Goal: Find specific page/section: Find specific page/section

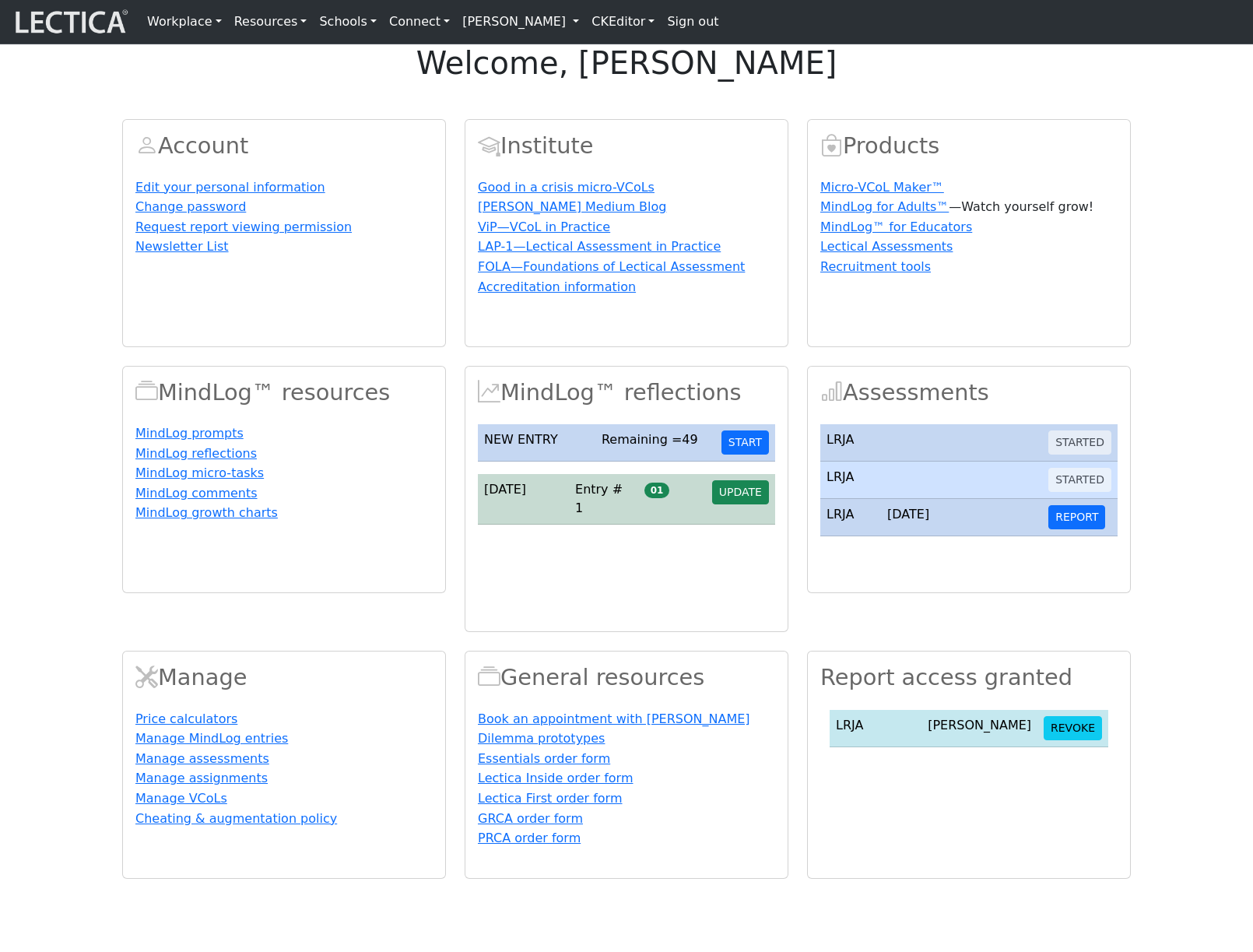
click at [546, 30] on link "[PERSON_NAME]" at bounding box center [521, 22] width 130 height 31
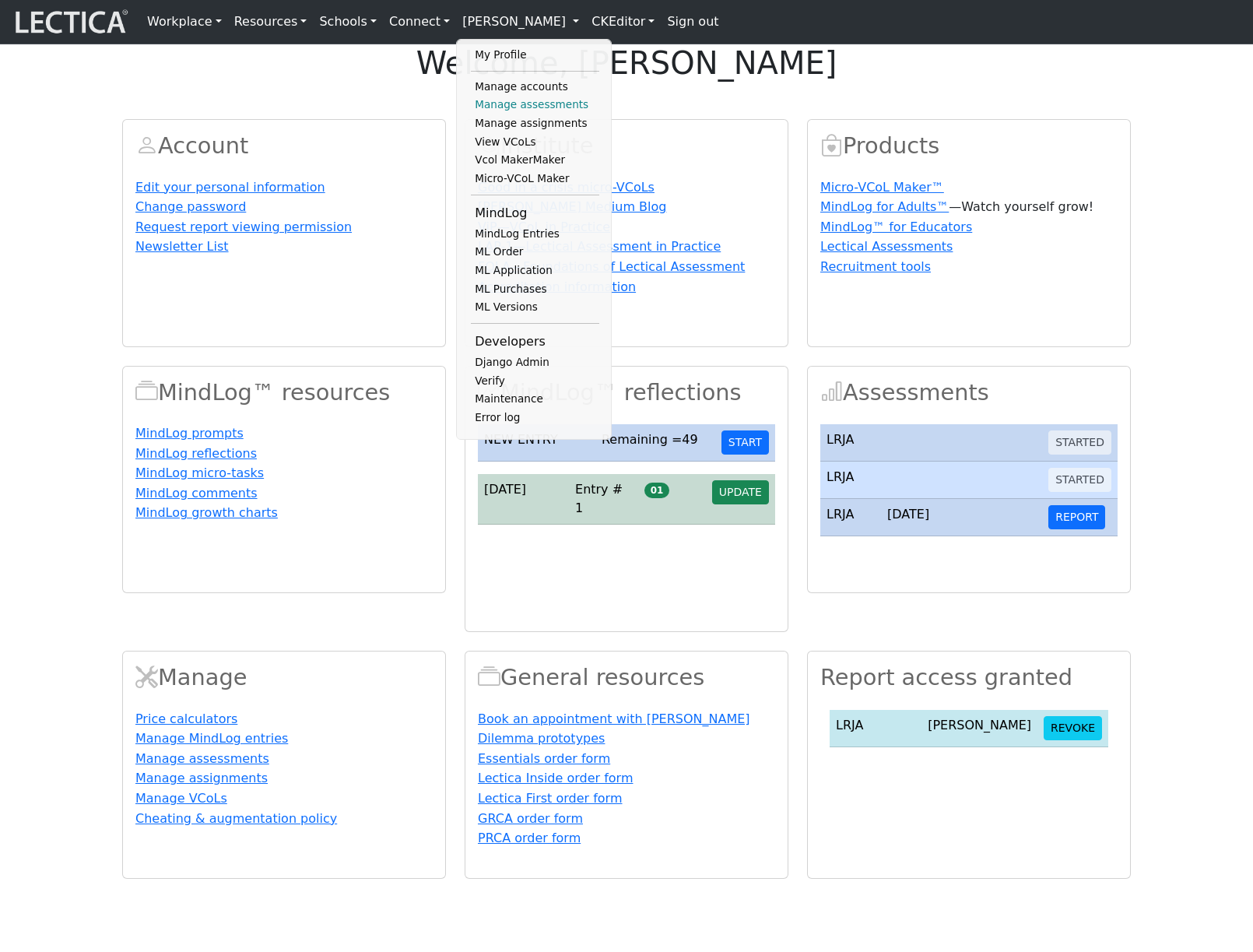
click at [520, 114] on link "Manage assessments" at bounding box center [535, 105] width 129 height 18
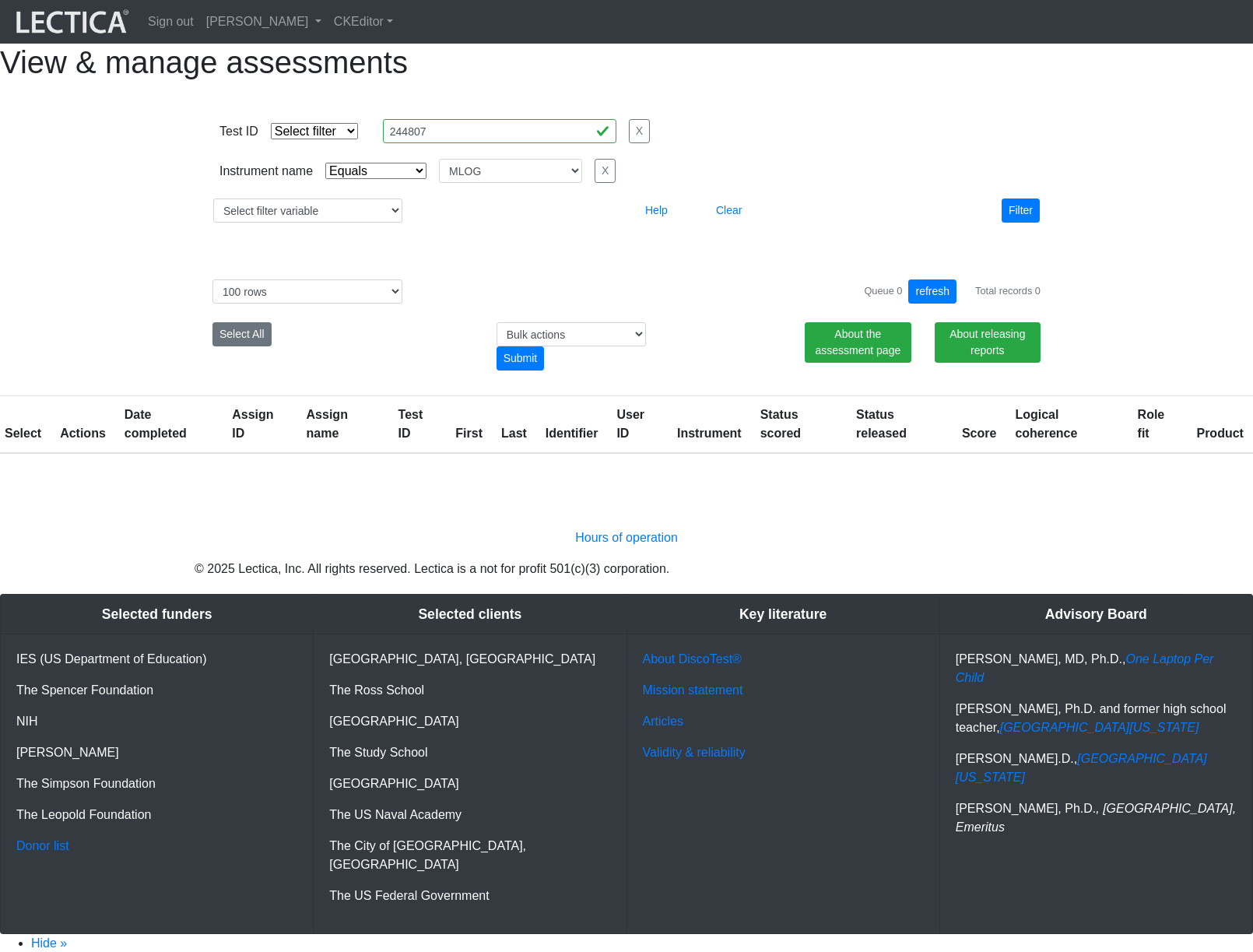
select select "MLOG"
select select "100"
click at [506, 143] on input "244807" at bounding box center [500, 131] width 234 height 24
paste input "743"
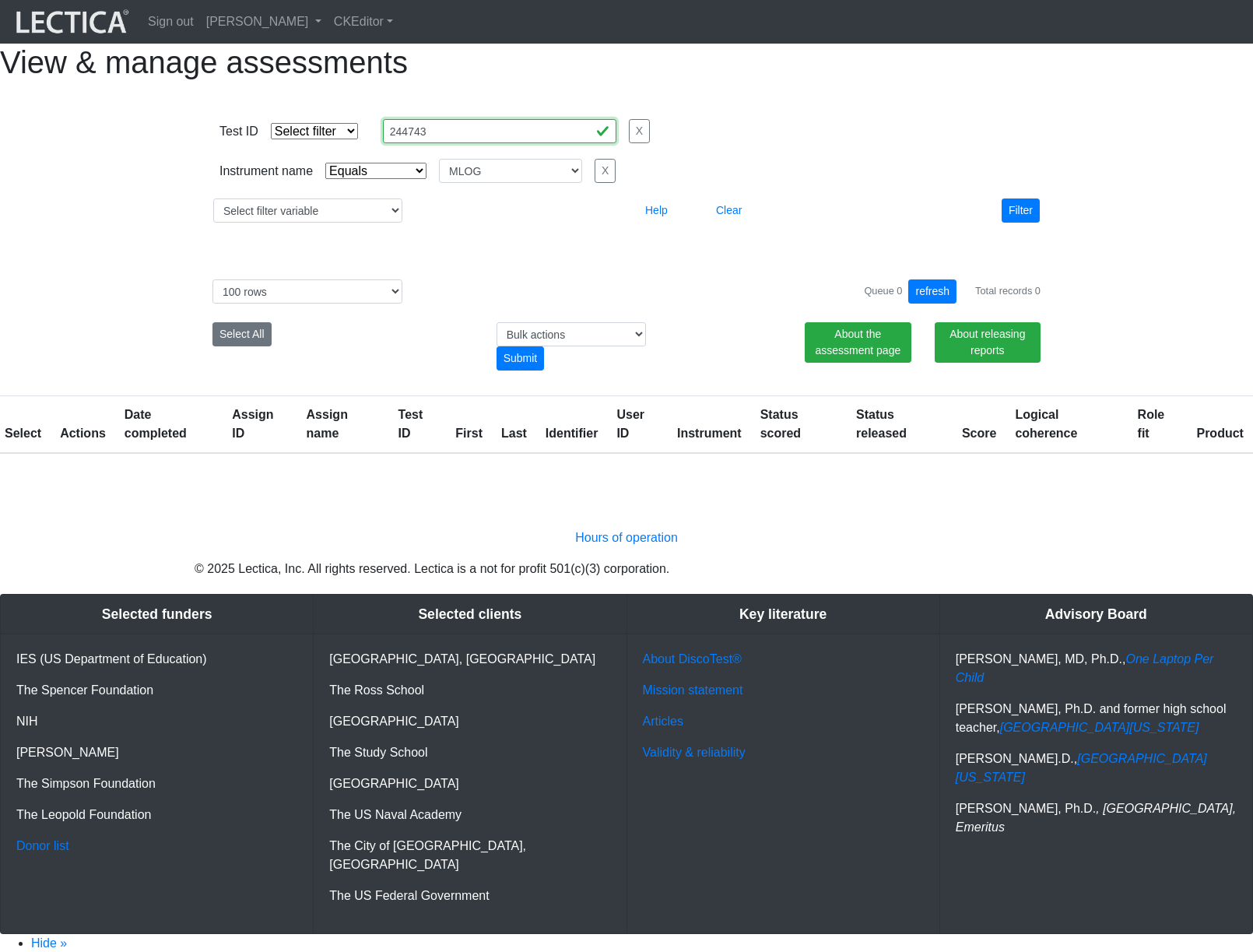
type input "244743"
click at [336, 139] on select "Select filter Equals List Contains Greater than Less than" at bounding box center [314, 131] width 87 height 16
select select "equal"
click at [271, 139] on select "Select filter Equals List Contains Greater than Less than" at bounding box center [314, 131] width 87 height 16
click at [370, 179] on select "Select filter Equals Does not equal" at bounding box center [376, 170] width 101 height 16
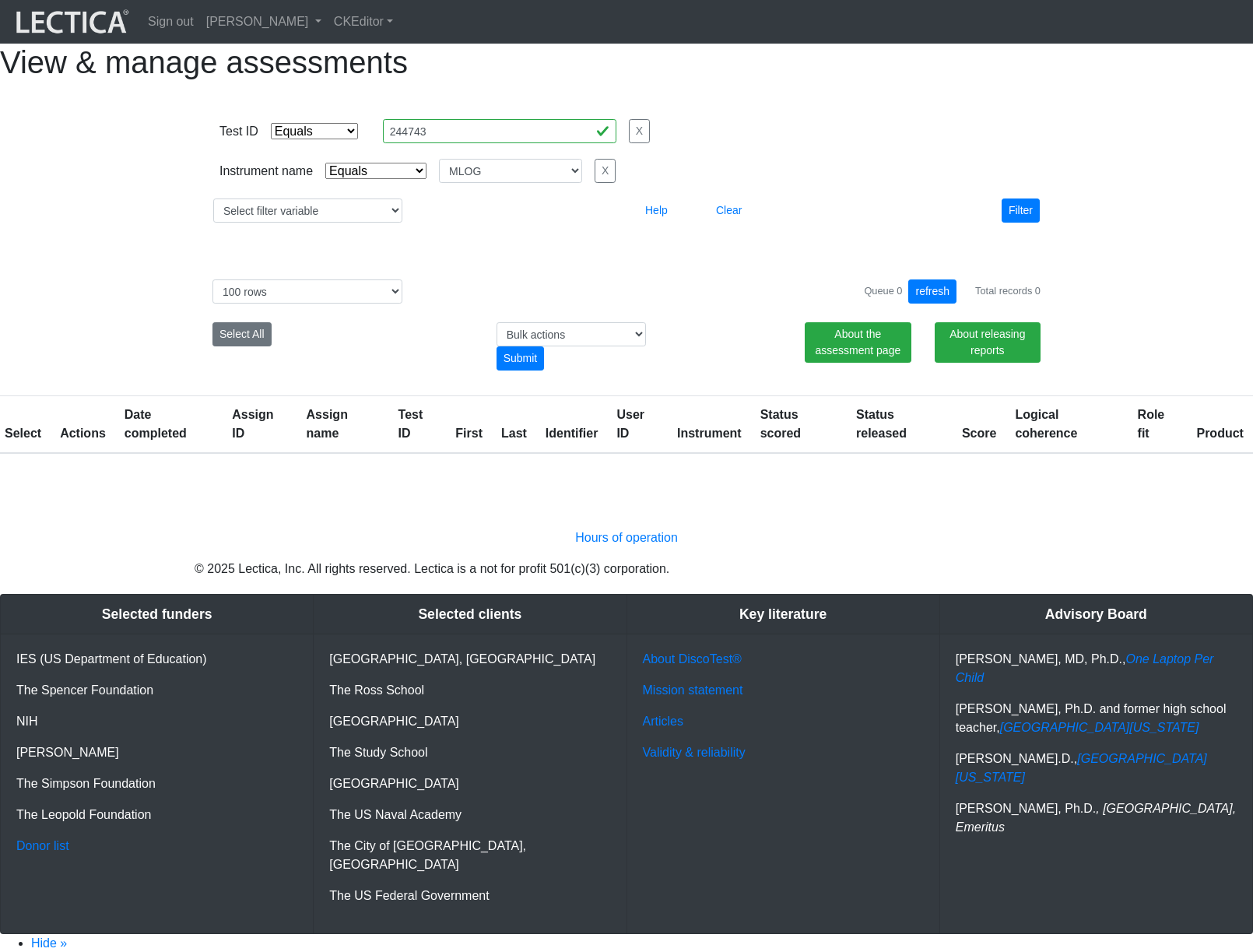
select select
click at [326, 179] on select "Select filter Equals Does not equal" at bounding box center [376, 170] width 101 height 16
click at [1035, 222] on button "Filter" at bounding box center [1021, 210] width 38 height 24
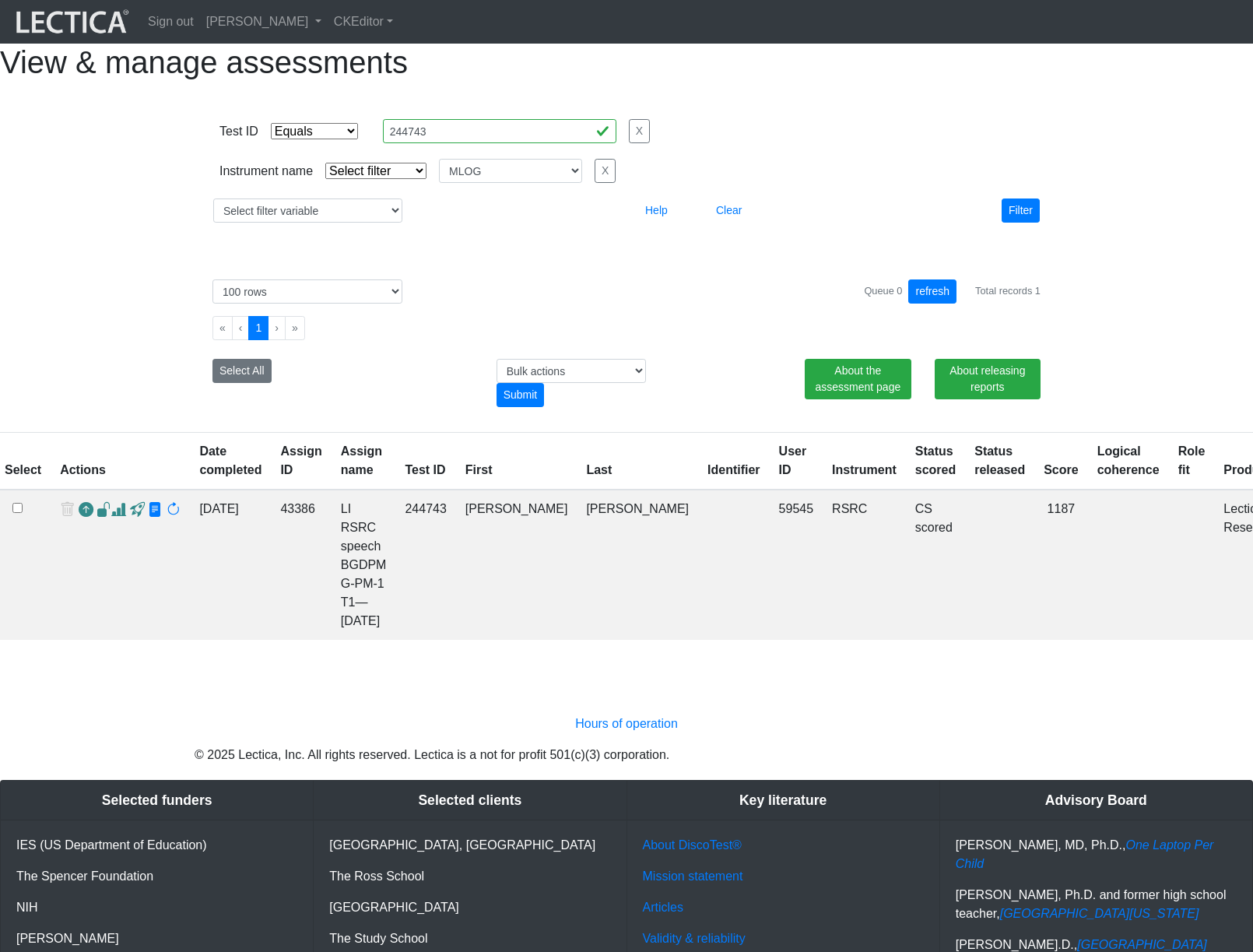
click at [119, 518] on span at bounding box center [118, 510] width 14 height 16
